Goal: Answer question/provide support: Share knowledge or assist other users

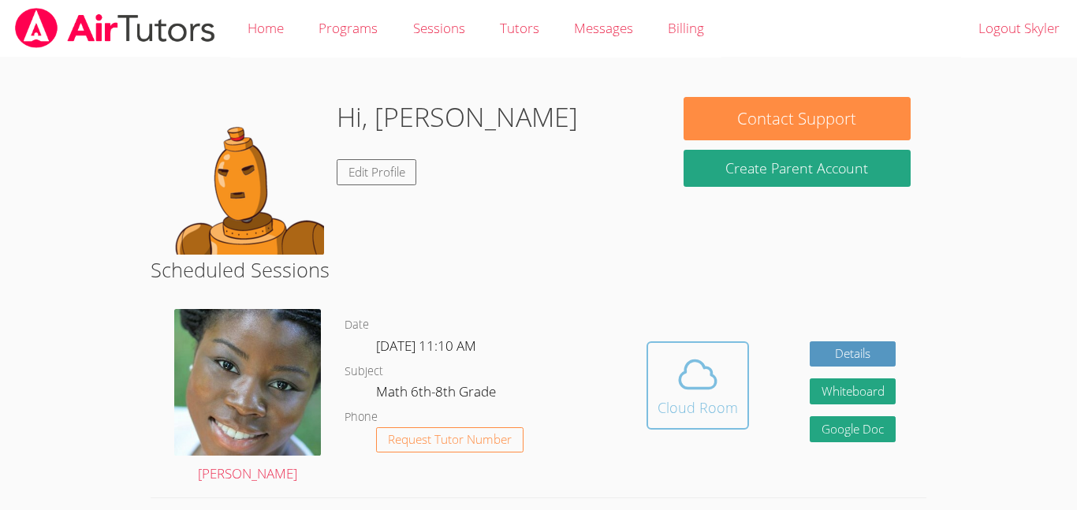
click at [723, 387] on span at bounding box center [697, 374] width 80 height 44
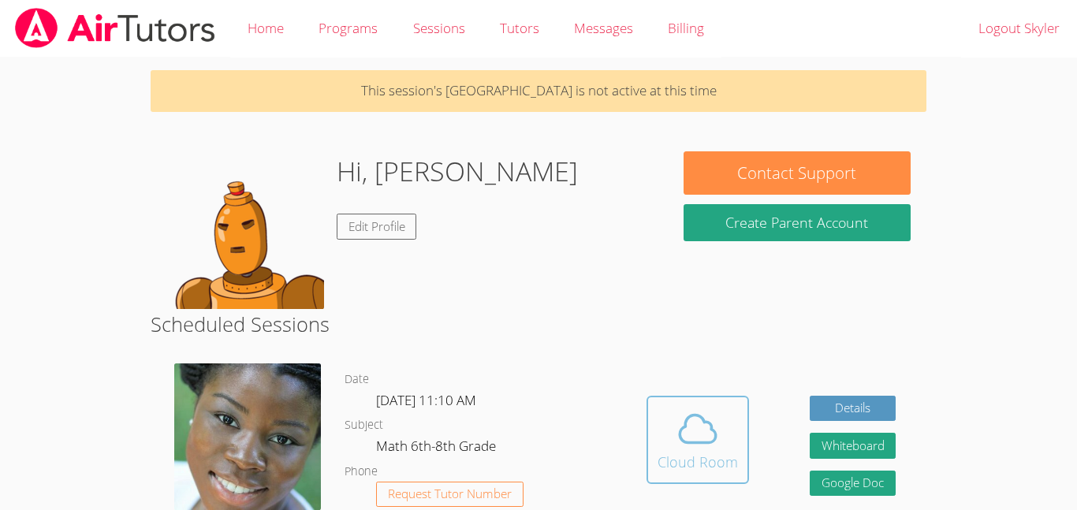
click at [690, 435] on icon at bounding box center [697, 429] width 44 height 44
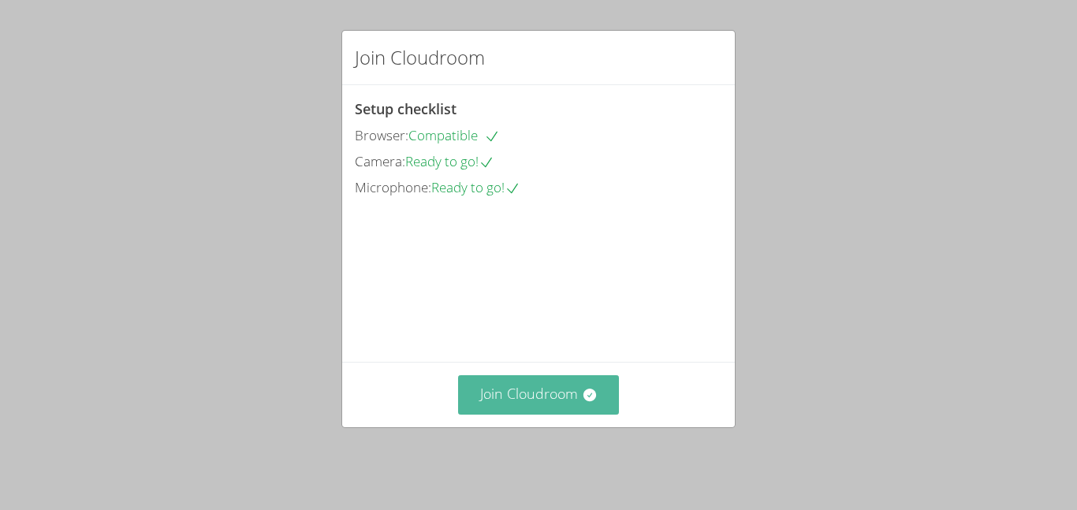
click at [549, 414] on button "Join Cloudroom" at bounding box center [539, 394] width 162 height 39
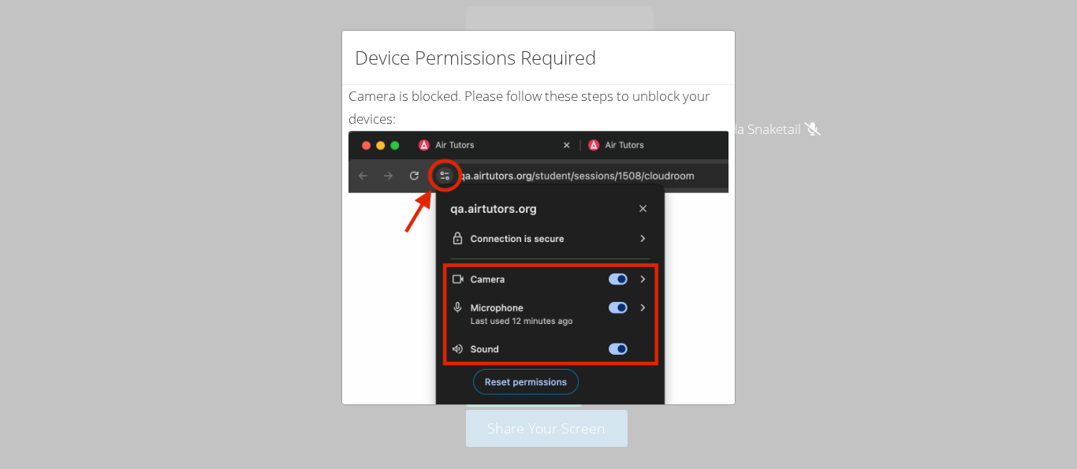
click at [447, 280] on img at bounding box center [538, 309] width 380 height 356
click at [359, 190] on img at bounding box center [538, 309] width 380 height 356
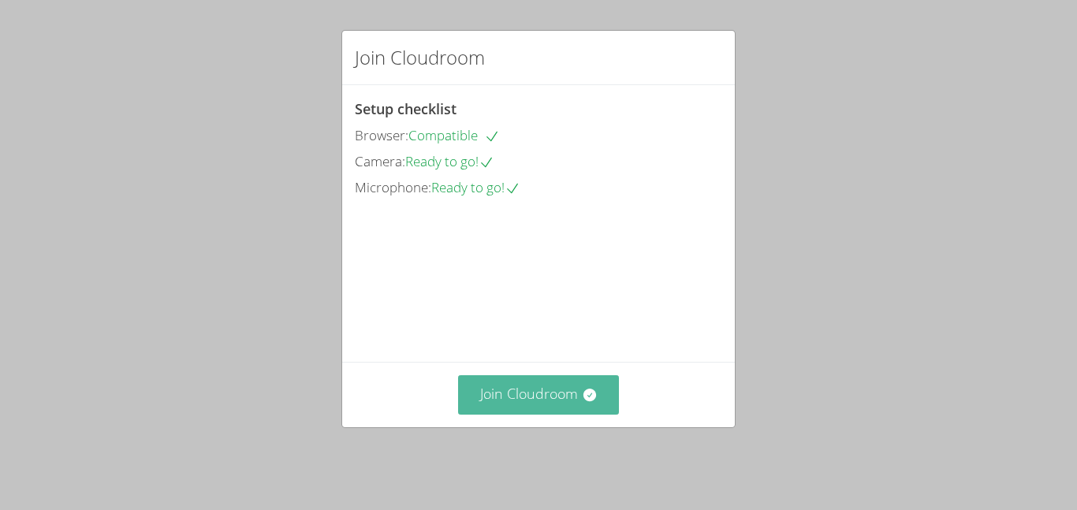
click at [531, 396] on button "Join Cloudroom" at bounding box center [539, 394] width 162 height 39
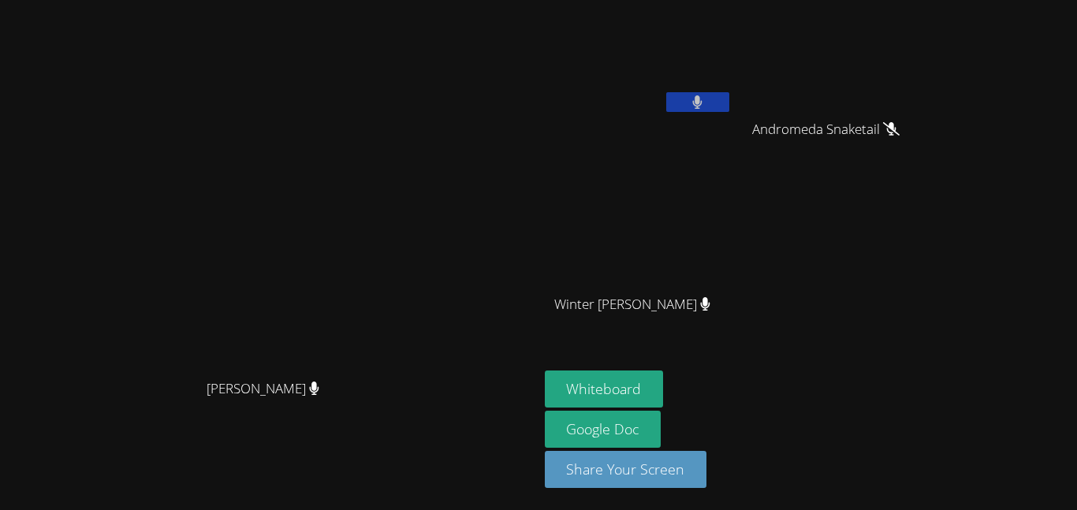
click at [729, 92] on button at bounding box center [697, 102] width 63 height 20
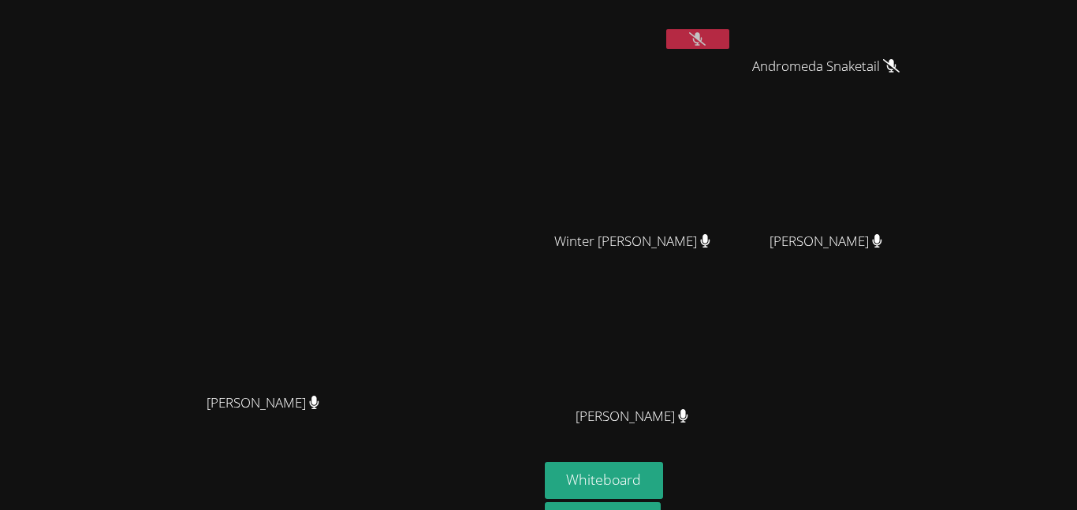
scroll to position [69, 0]
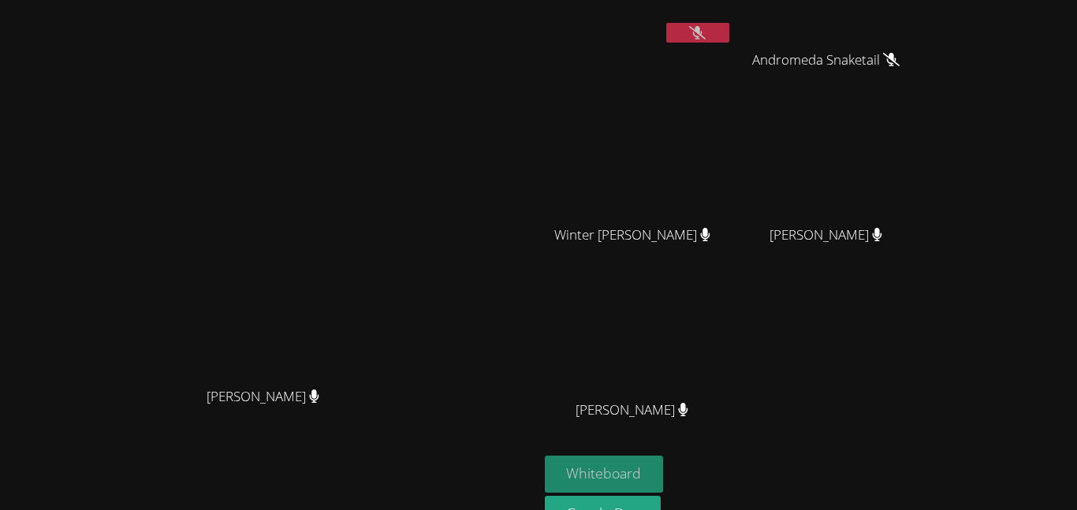
click at [664, 469] on button "Whiteboard" at bounding box center [604, 474] width 119 height 37
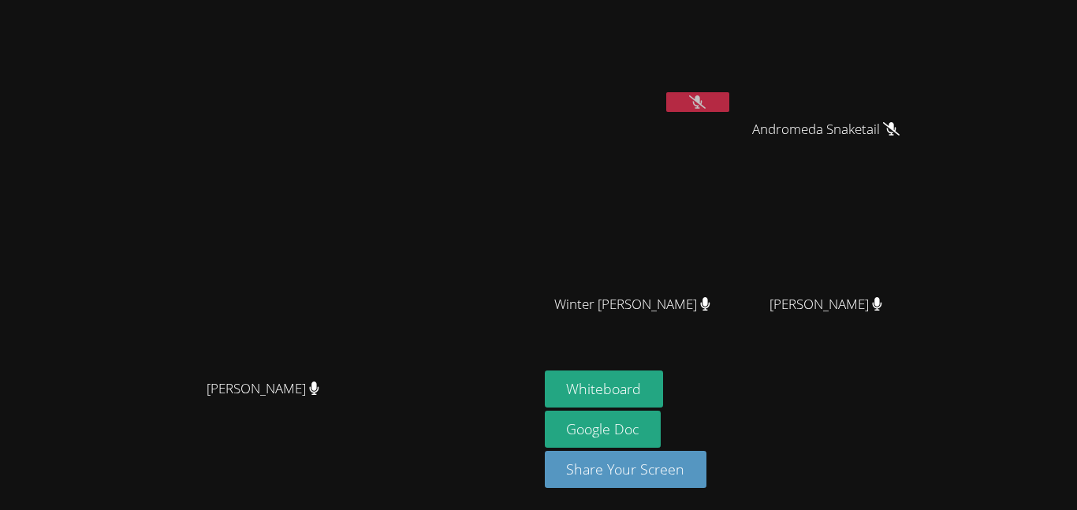
click at [705, 99] on icon at bounding box center [697, 101] width 17 height 13
click at [702, 99] on icon at bounding box center [697, 101] width 9 height 13
click at [151, 151] on video at bounding box center [269, 224] width 236 height 296
click at [387, 264] on video at bounding box center [269, 224] width 236 height 296
click at [705, 106] on icon at bounding box center [697, 101] width 17 height 13
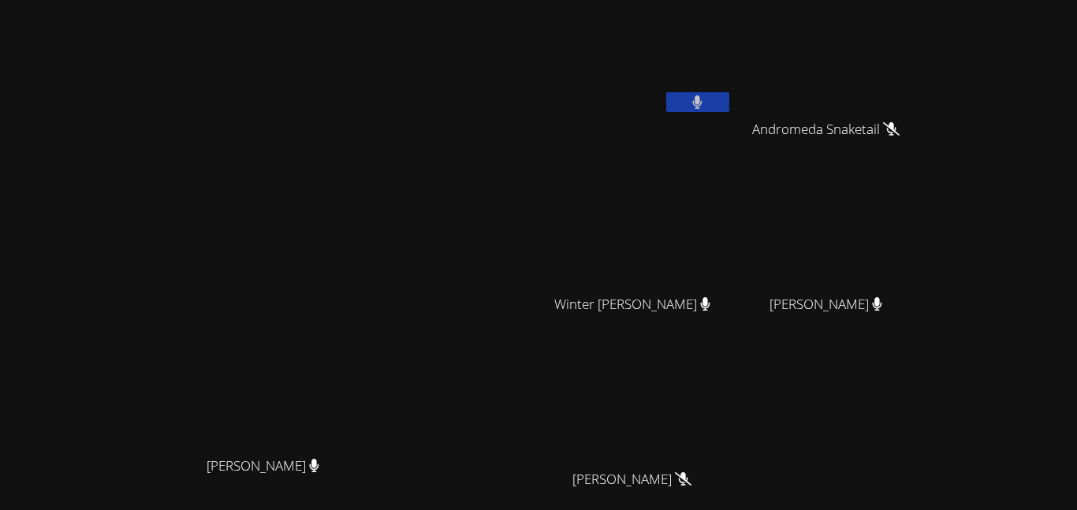
click at [702, 98] on icon at bounding box center [697, 101] width 10 height 13
click at [705, 105] on icon at bounding box center [697, 101] width 17 height 13
click at [729, 97] on button at bounding box center [697, 102] width 63 height 20
click at [702, 98] on icon at bounding box center [697, 101] width 9 height 13
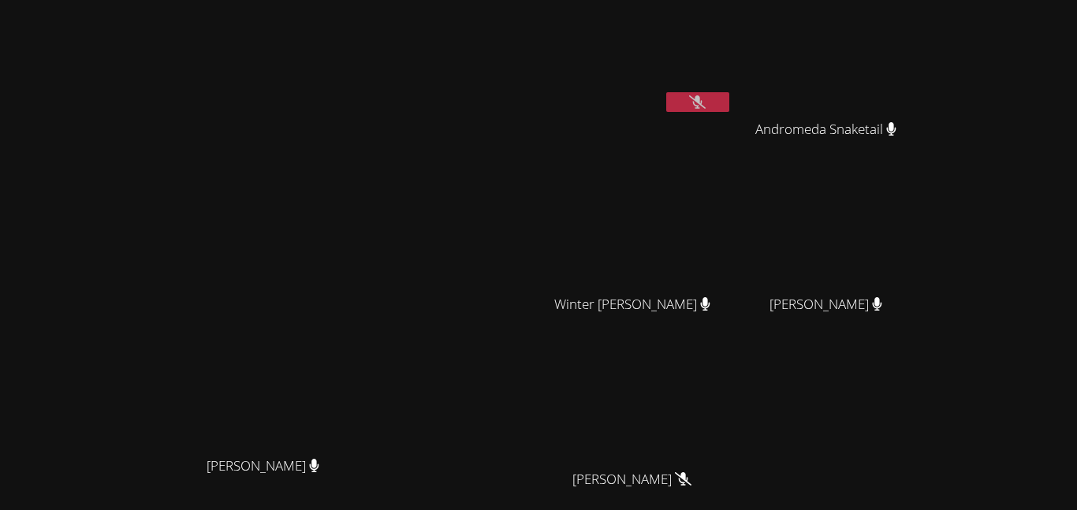
click at [729, 101] on button at bounding box center [697, 102] width 63 height 20
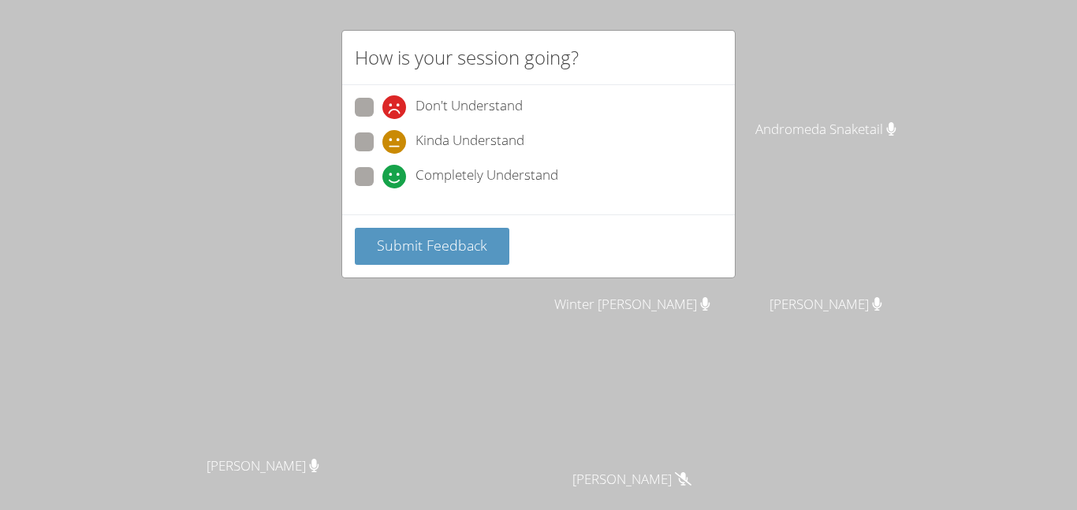
click at [382, 188] on span at bounding box center [382, 188] width 0 height 0
click at [382, 180] on input "Completely Understand" at bounding box center [388, 173] width 13 height 13
radio input "true"
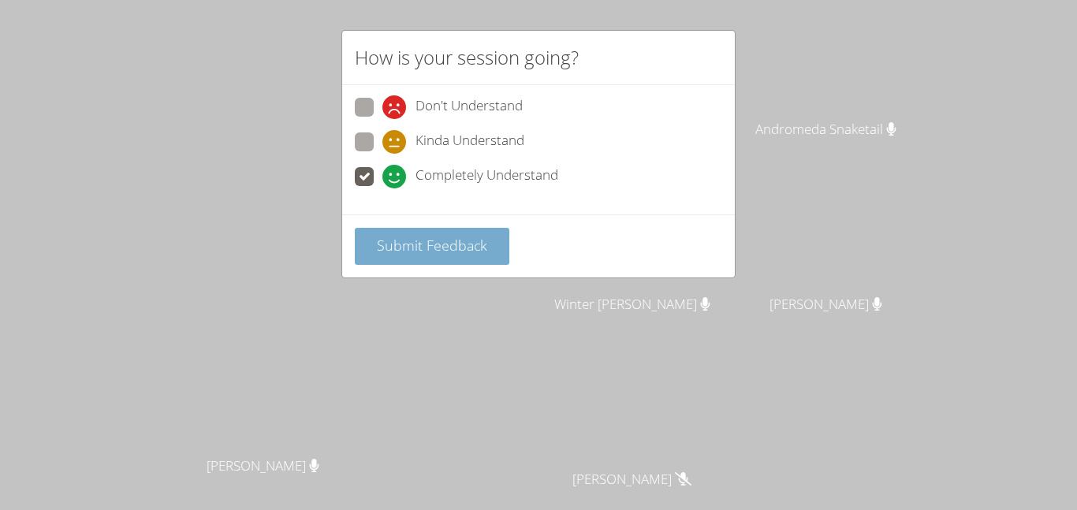
click at [385, 240] on span "Submit Feedback" at bounding box center [432, 245] width 110 height 19
